Goal: Task Accomplishment & Management: Use online tool/utility

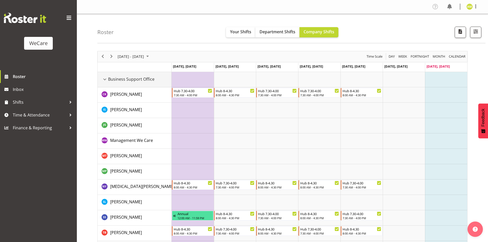
click at [105, 80] on div "Business Support Office resource" at bounding box center [104, 79] width 7 height 7
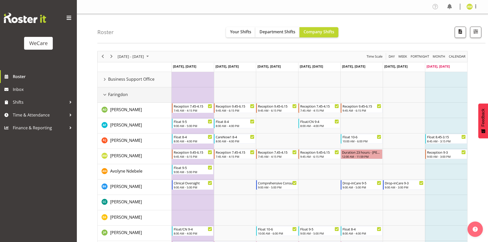
click at [105, 95] on div "Faringdon resource" at bounding box center [104, 94] width 7 height 7
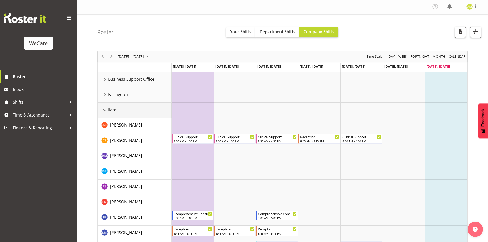
click at [105, 110] on div "Ilam resource" at bounding box center [104, 110] width 7 height 7
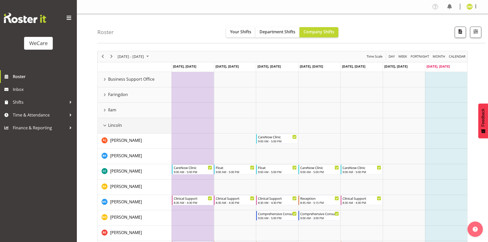
click at [105, 124] on div "Lincoln resource" at bounding box center [104, 125] width 7 height 7
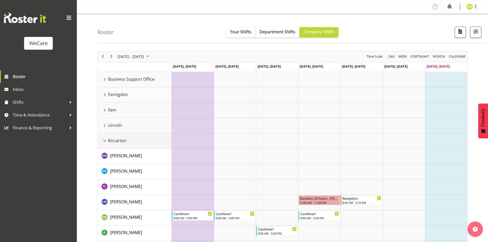
click at [105, 141] on div "Riccarton resource" at bounding box center [104, 141] width 7 height 7
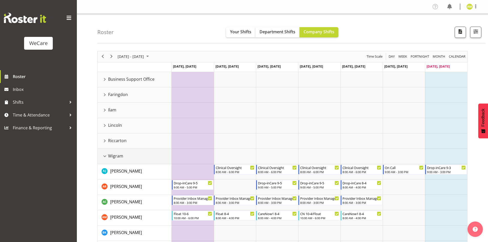
click at [105, 154] on div "Wigram resource" at bounding box center [104, 156] width 7 height 7
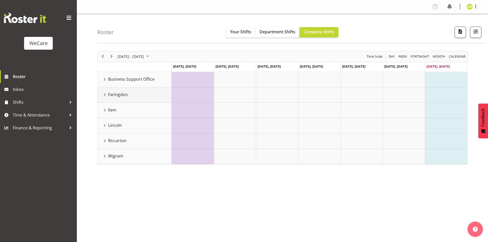
click at [106, 96] on div "Faringdon resource" at bounding box center [104, 94] width 7 height 7
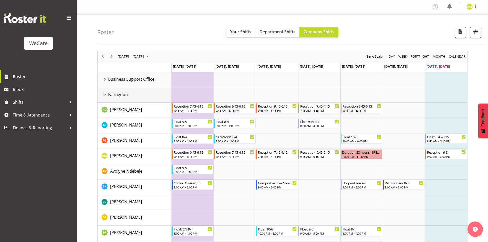
click at [106, 92] on div "Faringdon resource" at bounding box center [104, 94] width 7 height 7
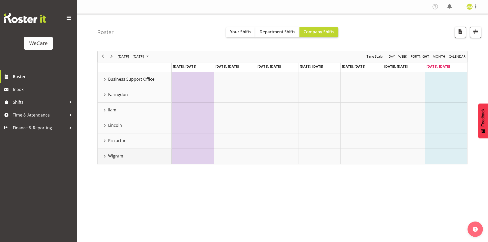
click at [106, 154] on div "Wigram resource" at bounding box center [104, 156] width 7 height 7
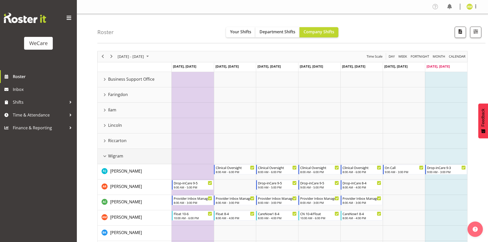
click at [107, 158] on div "Wigram resource" at bounding box center [104, 156] width 7 height 7
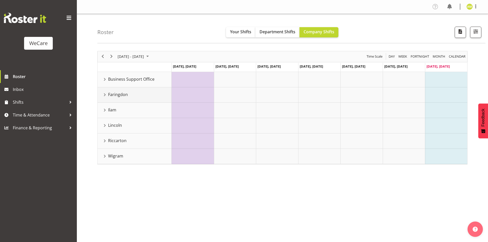
click at [104, 94] on div "Faringdon resource" at bounding box center [104, 94] width 7 height 7
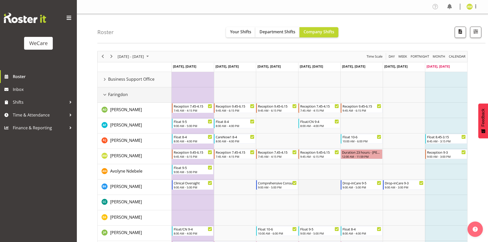
scroll to position [26, 0]
